Goal: Transaction & Acquisition: Subscribe to service/newsletter

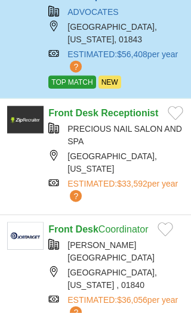
scroll to position [212, 0]
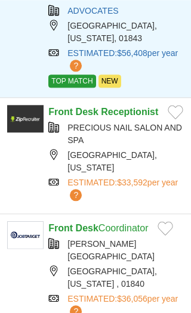
click at [117, 265] on div "[GEOGRAPHIC_DATA], [US_STATE] , 01840" at bounding box center [115, 277] width 135 height 25
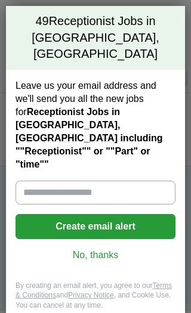
click at [40, 180] on input "Leave us your email address and we'll send you all the new jobs for Receptionis…" at bounding box center [95, 192] width 160 height 24
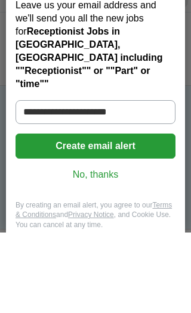
type input "**********"
click at [105, 214] on button "Create email alert" at bounding box center [95, 226] width 160 height 25
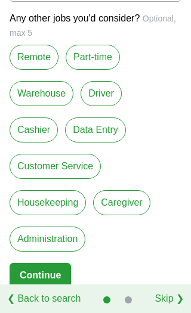
scroll to position [107, 0]
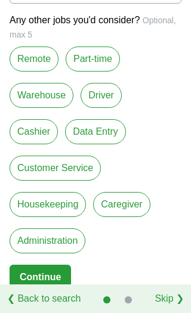
click at [73, 170] on label "Customer Service" at bounding box center [55, 167] width 91 height 25
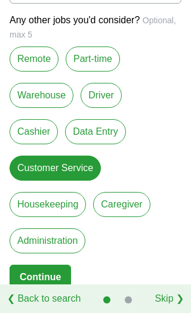
click at [53, 277] on button "Continue" at bounding box center [40, 276] width 61 height 25
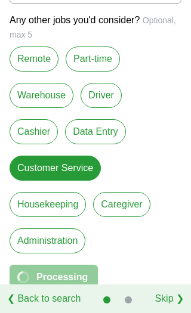
select select "*"
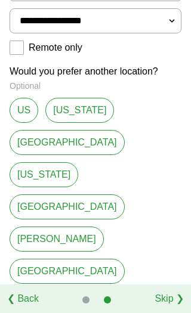
click at [98, 258] on link "[GEOGRAPHIC_DATA]" at bounding box center [67, 270] width 115 height 25
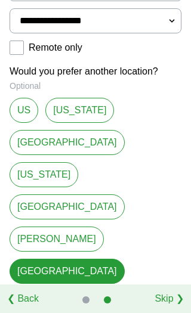
click at [38, 291] on link "Methuen" at bounding box center [36, 303] width 52 height 25
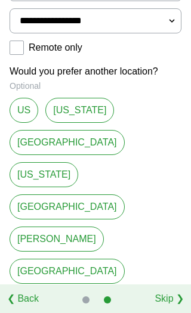
click at [40, 291] on link "Methuen" at bounding box center [36, 303] width 52 height 25
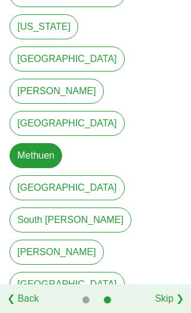
scroll to position [254, 0]
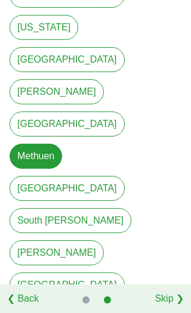
click at [109, 176] on link "[GEOGRAPHIC_DATA]" at bounding box center [67, 188] width 115 height 25
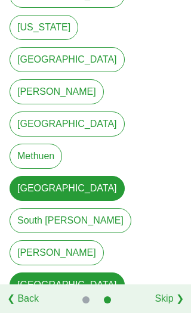
click at [51, 143] on link "Methuen" at bounding box center [36, 155] width 52 height 25
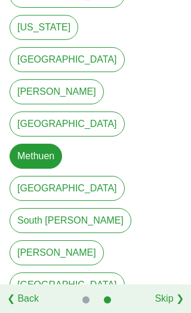
click at [104, 240] on link "[PERSON_NAME]" at bounding box center [57, 252] width 94 height 25
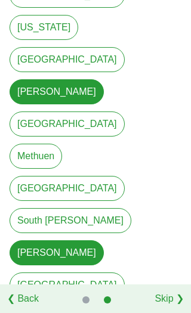
click at [48, 143] on link "Methuen" at bounding box center [36, 155] width 52 height 25
type input "*******"
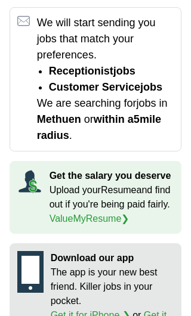
scroll to position [34, 0]
